Goal: Transaction & Acquisition: Purchase product/service

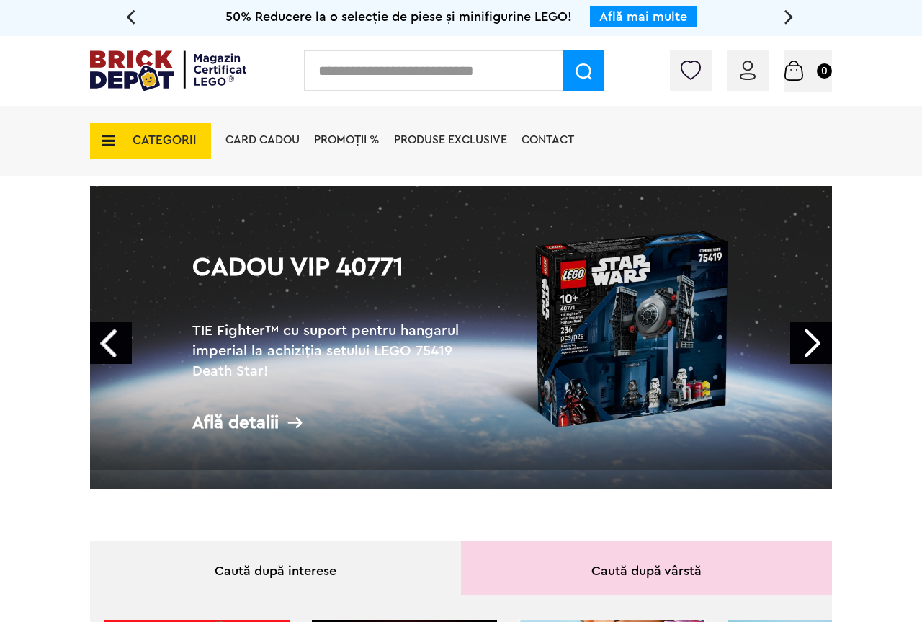
drag, startPoint x: 0, startPoint y: 0, endPoint x: 110, endPoint y: 146, distance: 182.6
click at [110, 146] on icon at bounding box center [104, 141] width 22 height 16
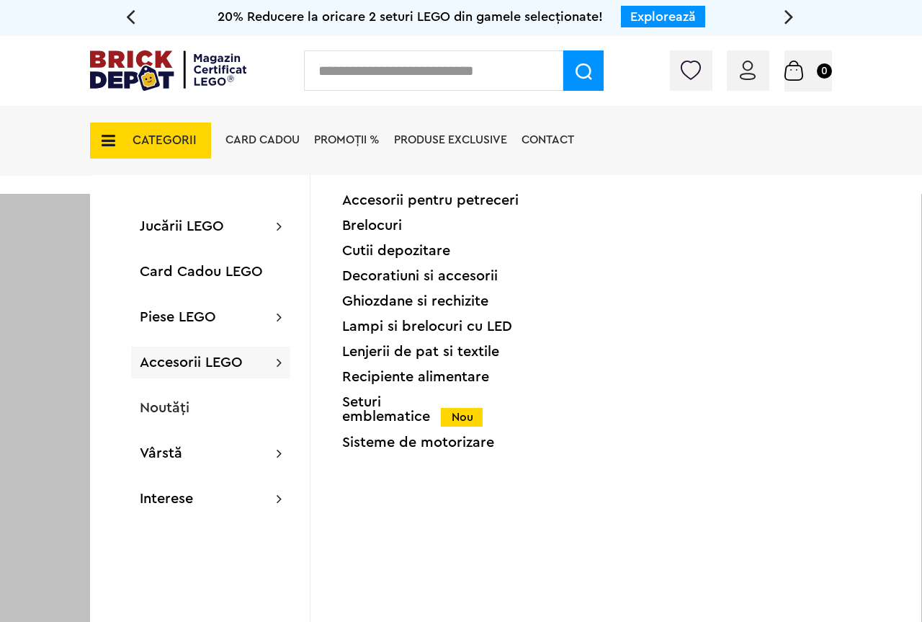
click at [386, 411] on div "Seturi emblematice Nou" at bounding box center [433, 410] width 182 height 30
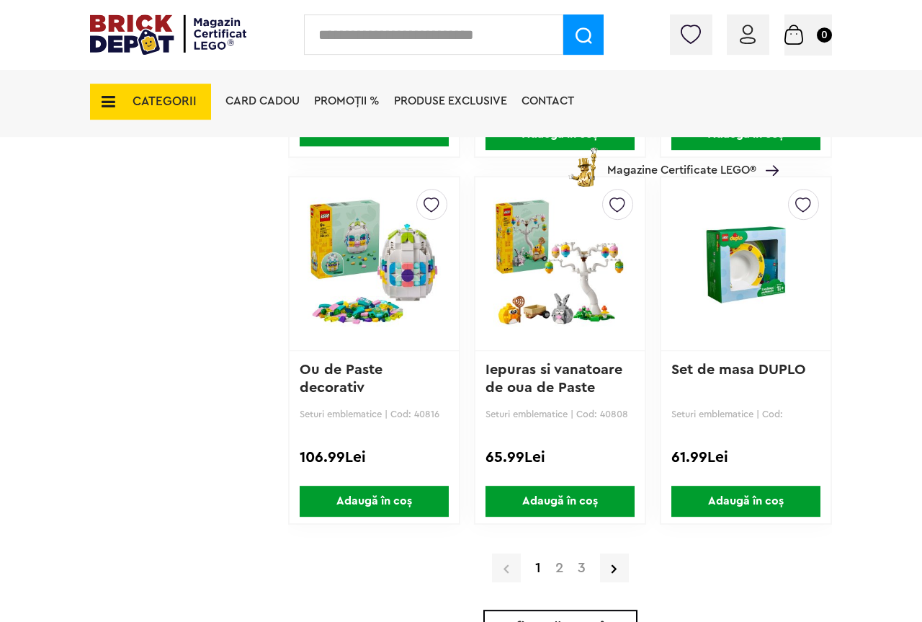
scroll to position [3307, 0]
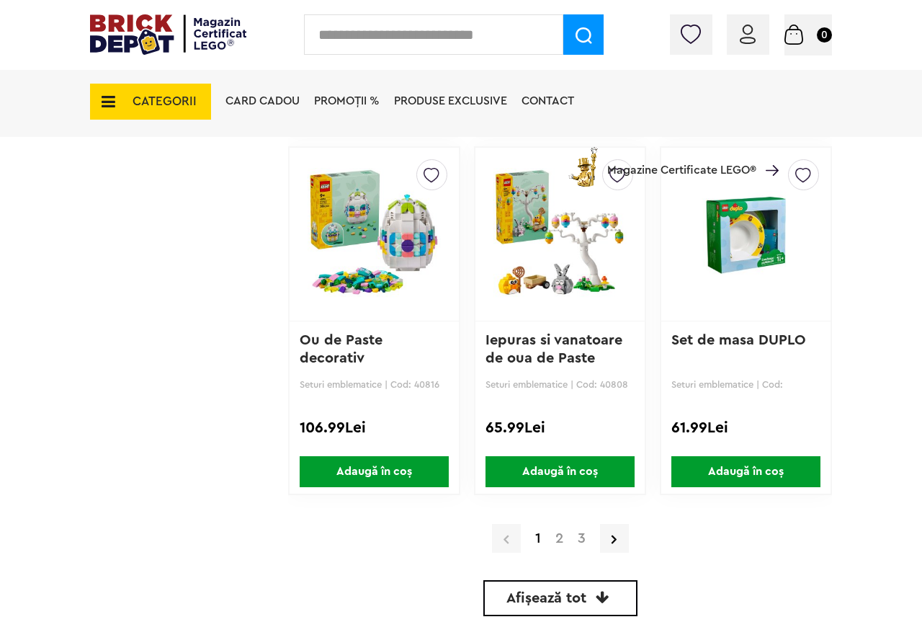
click at [575, 604] on span "Afișează tot" at bounding box center [546, 598] width 80 height 14
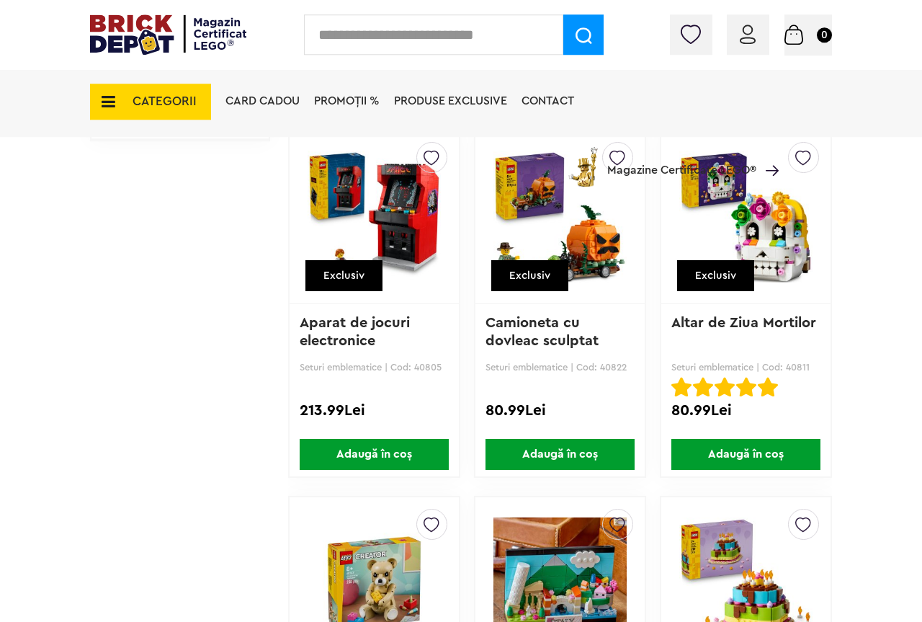
scroll to position [1401, 0]
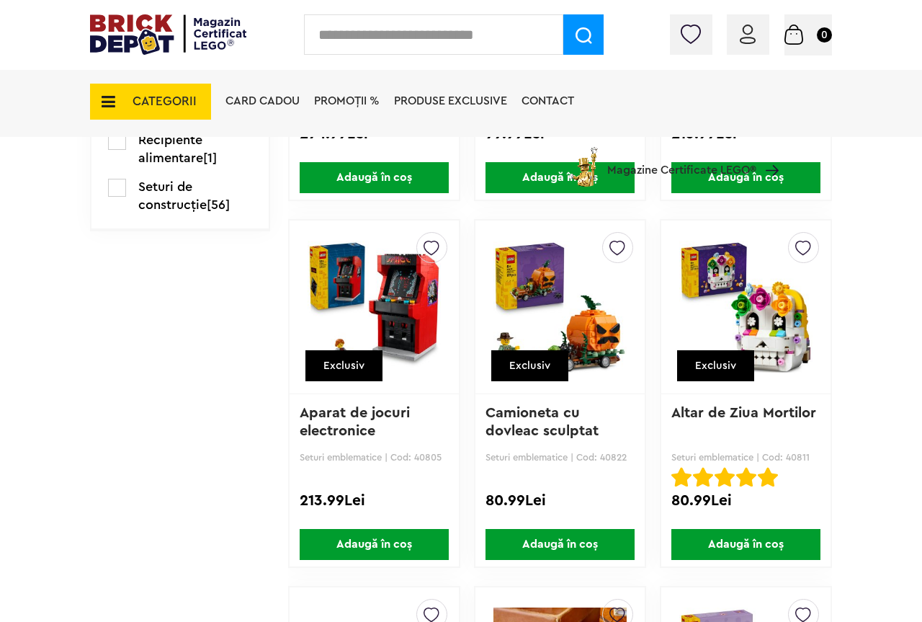
click at [105, 106] on icon at bounding box center [104, 102] width 22 height 16
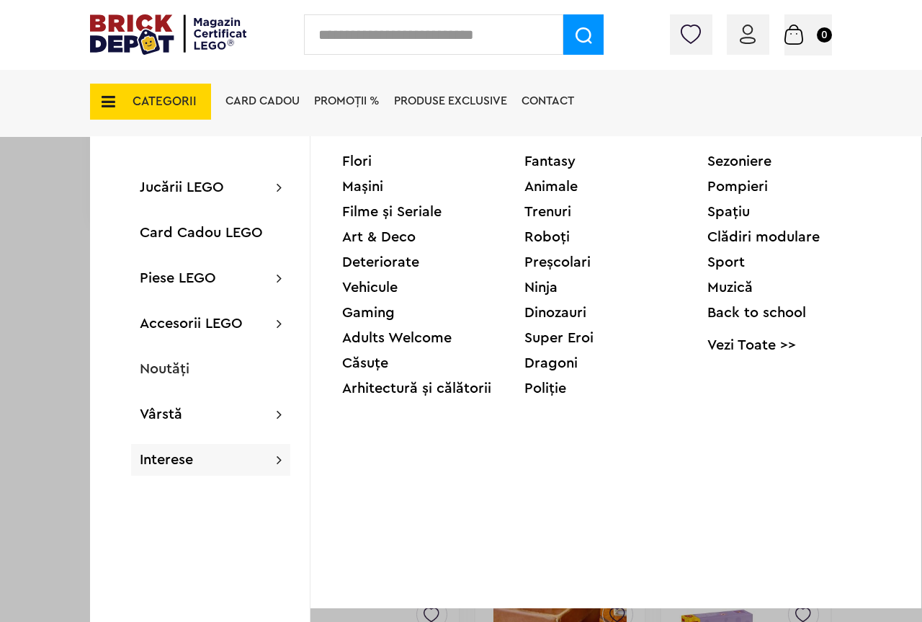
click at [397, 261] on div "Deteriorate" at bounding box center [433, 262] width 182 height 14
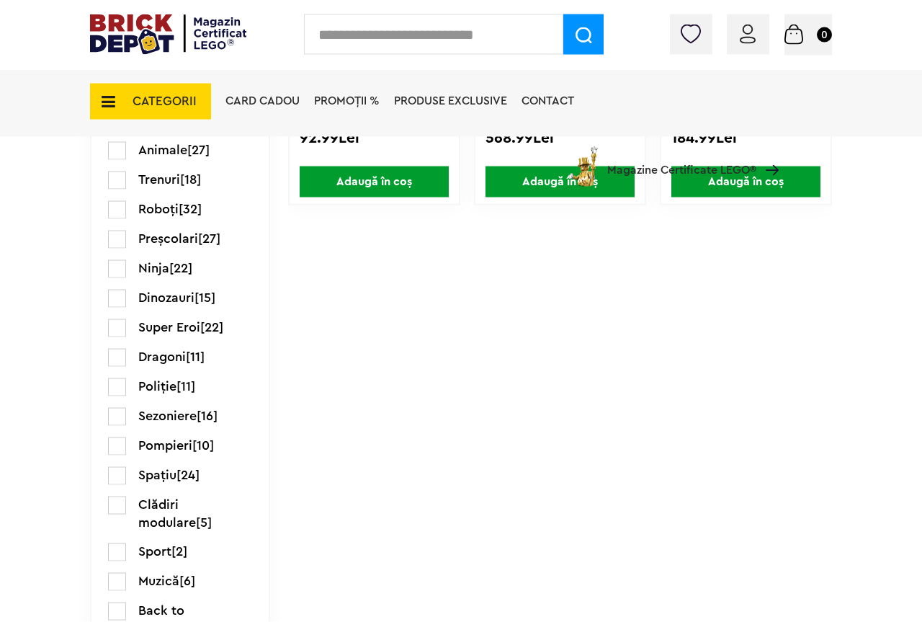
scroll to position [1690, 0]
